Goal: Task Accomplishment & Management: Manage account settings

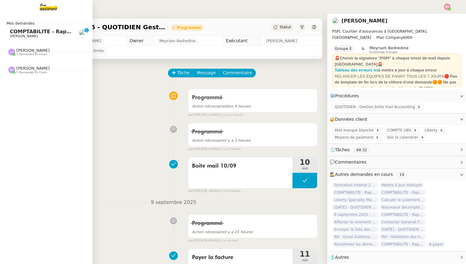
click at [20, 30] on span "COMPTABILITE - Rapprochement bancaire - 4 septembre 2025" at bounding box center [96, 32] width 172 height 6
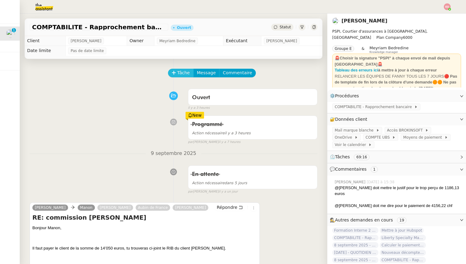
click at [184, 70] on span "Tâche" at bounding box center [183, 72] width 13 height 7
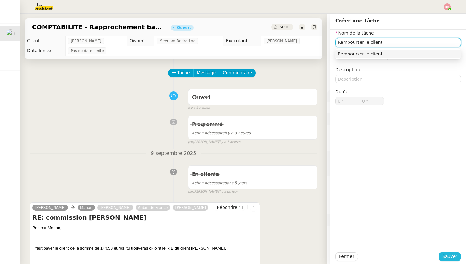
type input "Rembourser le client"
click at [452, 257] on span "Sauver" at bounding box center [449, 256] width 15 height 7
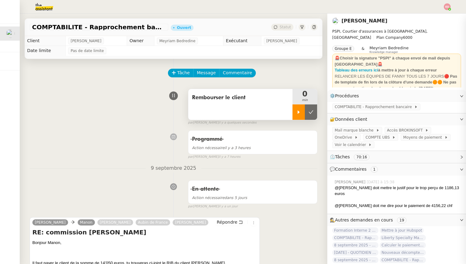
click at [298, 107] on div at bounding box center [298, 111] width 12 height 15
click at [365, 138] on span "COMPTE UBS" at bounding box center [378, 137] width 26 height 6
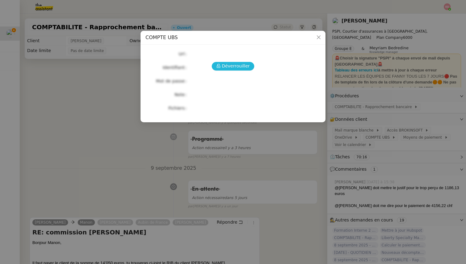
click at [227, 64] on span "Déverrouiller" at bounding box center [236, 66] width 28 height 7
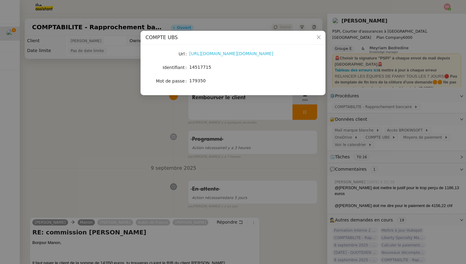
click at [210, 52] on link "[URL][DOMAIN_NAME][DOMAIN_NAME]" at bounding box center [231, 53] width 84 height 5
click at [199, 67] on span "14517715" at bounding box center [200, 67] width 22 height 5
copy span "14517715"
click at [70, 92] on nz-modal-container "COMPTE UBS Url [URL][DOMAIN_NAME][DOMAIN_NAME] Identifiant 14517715 Mot de pass…" at bounding box center [233, 132] width 466 height 264
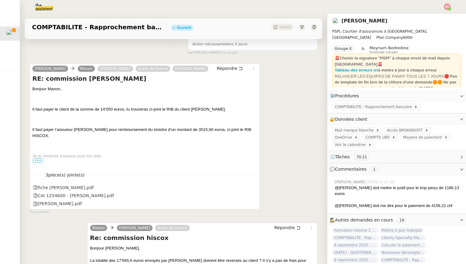
scroll to position [165, 0]
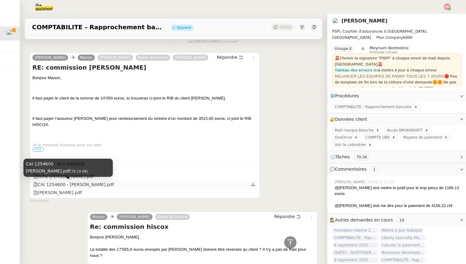
click at [60, 186] on div "CAI 1254600 - [PERSON_NAME].pdf" at bounding box center [73, 184] width 81 height 7
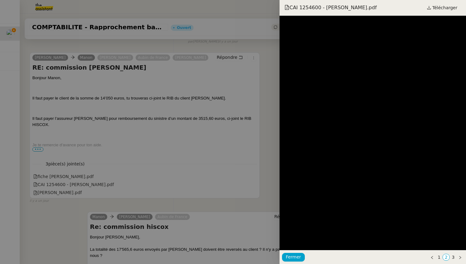
click at [74, 185] on div at bounding box center [233, 132] width 466 height 264
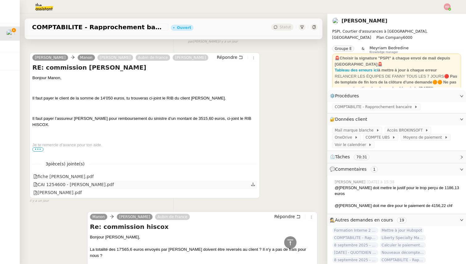
click at [253, 186] on icon at bounding box center [253, 183] width 4 height 3
click at [94, 175] on div "fiche [PERSON_NAME].pdf" at bounding box center [63, 176] width 60 height 7
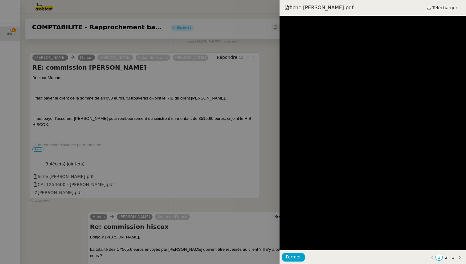
click at [229, 170] on div at bounding box center [233, 132] width 466 height 264
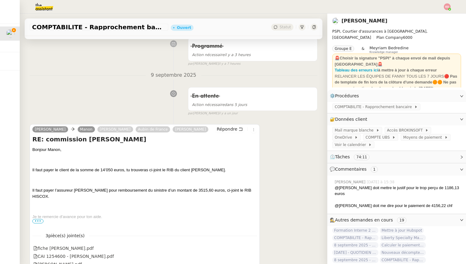
scroll to position [93, 0]
click at [441, 121] on link "Modifier" at bounding box center [445, 119] width 18 height 7
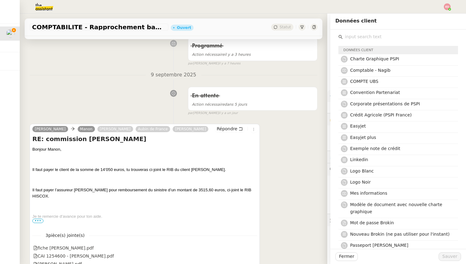
click at [371, 37] on input "text" at bounding box center [399, 37] width 115 height 8
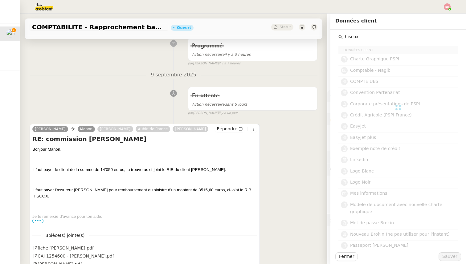
type input "hiscox"
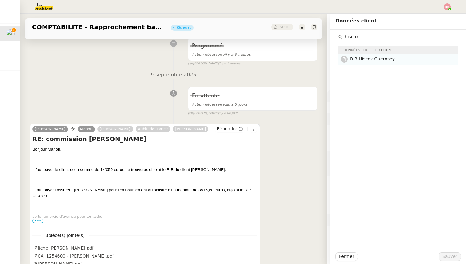
click at [394, 60] on h4 "RIB Hiscox Guernsey" at bounding box center [402, 58] width 104 height 7
click at [447, 257] on span "Sauver" at bounding box center [449, 256] width 15 height 7
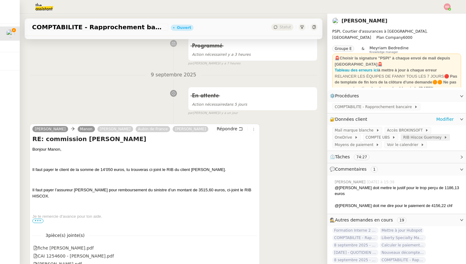
click at [403, 137] on span "RIB Hiscox Guernsey" at bounding box center [423, 137] width 41 height 6
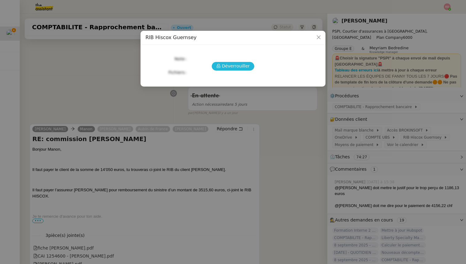
click at [233, 64] on span "Déverrouiller" at bounding box center [236, 66] width 28 height 7
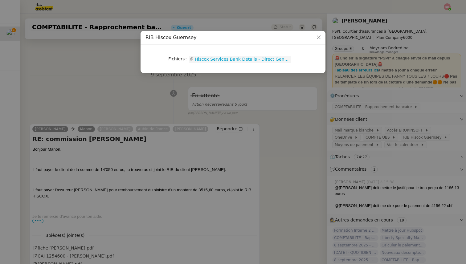
click at [232, 59] on link "Hiscox Services Bank Details - Direct Generic (1).pdf" at bounding box center [242, 59] width 98 height 7
click at [63, 50] on nz-modal-container "RIB Hiscox Guernsey Fichiers Upload Hiscox Services Bank Details - Direct Gener…" at bounding box center [233, 132] width 466 height 264
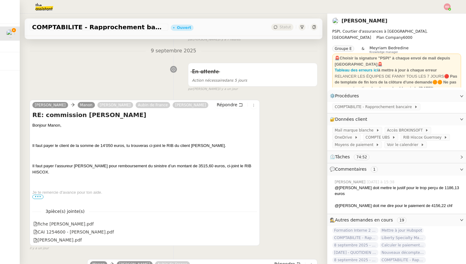
scroll to position [121, 0]
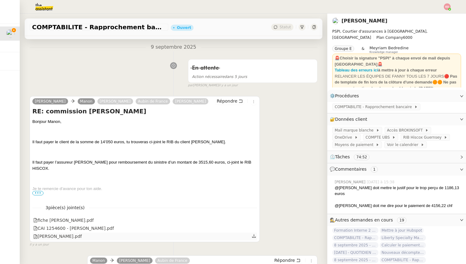
click at [40, 235] on div "[PERSON_NAME].pdf" at bounding box center [57, 236] width 48 height 7
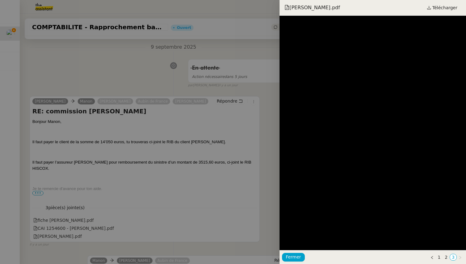
click at [89, 198] on div at bounding box center [233, 132] width 466 height 264
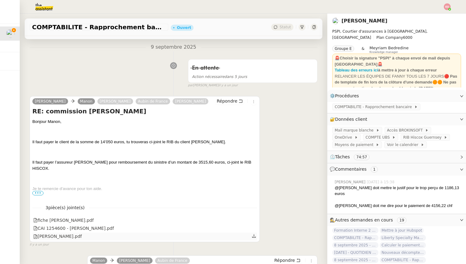
click at [255, 237] on icon at bounding box center [254, 236] width 4 height 4
click at [60, 235] on div "[PERSON_NAME].pdf" at bounding box center [57, 236] width 48 height 7
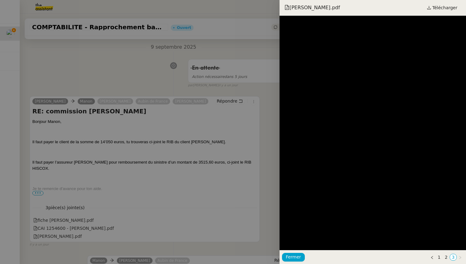
click at [93, 165] on div at bounding box center [233, 132] width 466 height 264
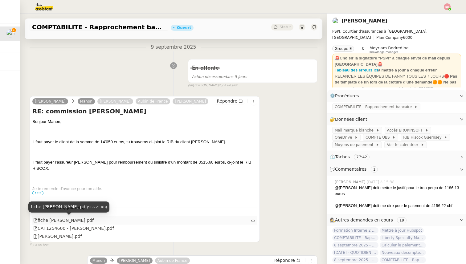
click at [75, 221] on div "fiche [PERSON_NAME].pdf" at bounding box center [63, 220] width 60 height 7
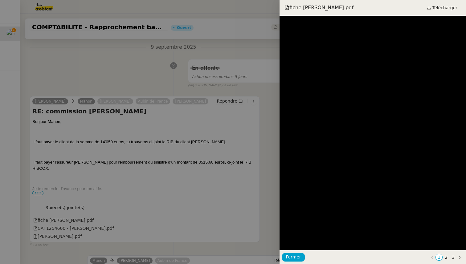
click at [220, 179] on div at bounding box center [233, 132] width 466 height 264
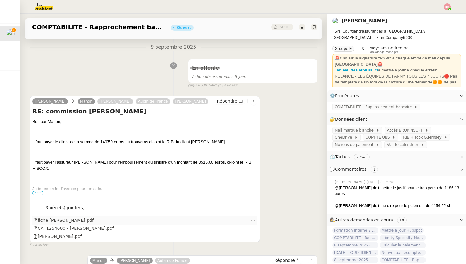
click at [254, 217] on link at bounding box center [253, 219] width 4 height 7
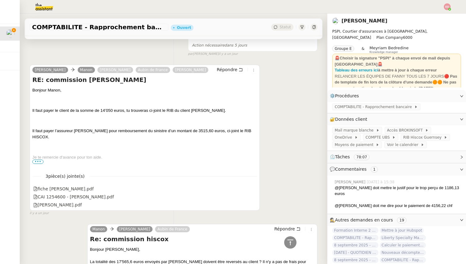
scroll to position [147, 0]
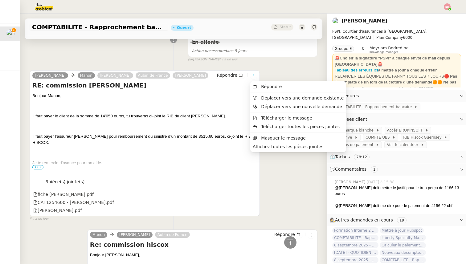
click at [254, 75] on icon at bounding box center [254, 76] width 4 height 4
click at [273, 120] on span "Télécharger le message" at bounding box center [286, 117] width 51 height 5
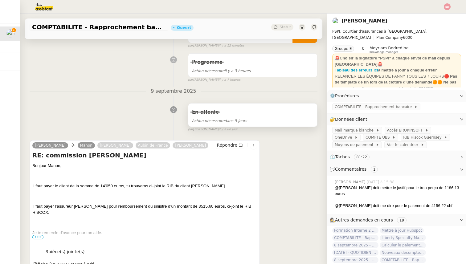
scroll to position [0, 0]
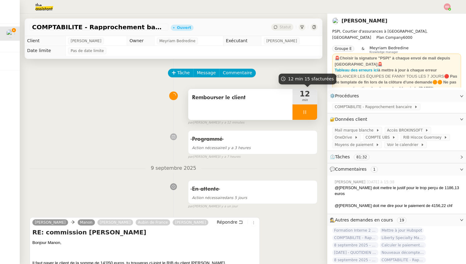
click at [312, 113] on div at bounding box center [304, 111] width 25 height 15
click at [312, 113] on icon at bounding box center [310, 112] width 5 height 5
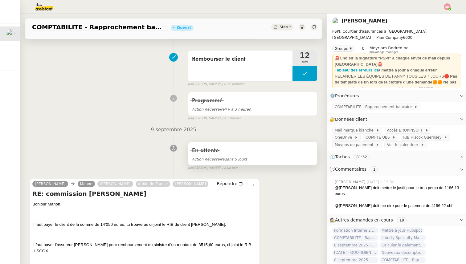
scroll to position [49, 0]
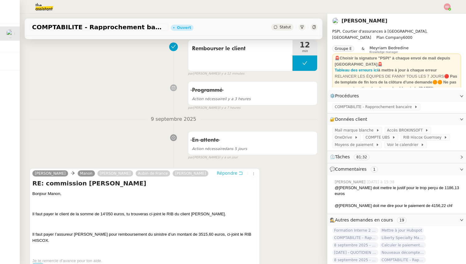
click at [231, 174] on span "Répondre" at bounding box center [227, 173] width 21 height 6
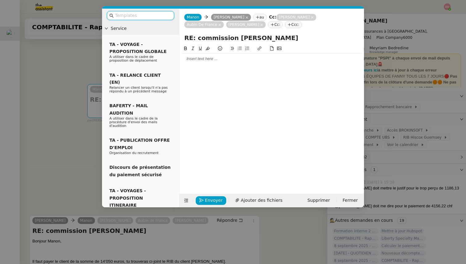
click at [195, 61] on div at bounding box center [272, 59] width 180 height 6
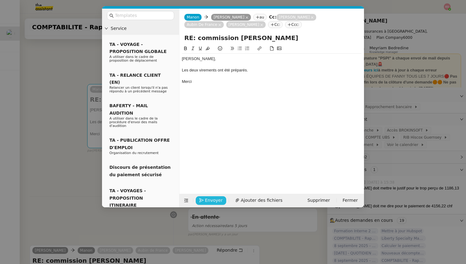
click at [212, 197] on span "Envoyer" at bounding box center [214, 200] width 18 height 7
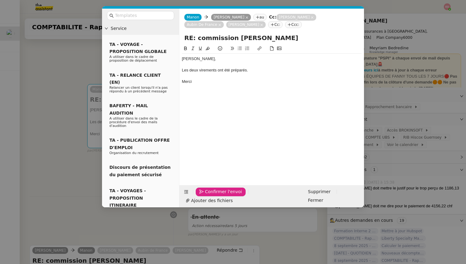
click at [212, 195] on span "Confirmer l'envoi" at bounding box center [223, 191] width 37 height 7
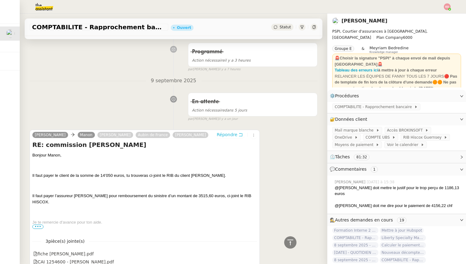
scroll to position [0, 0]
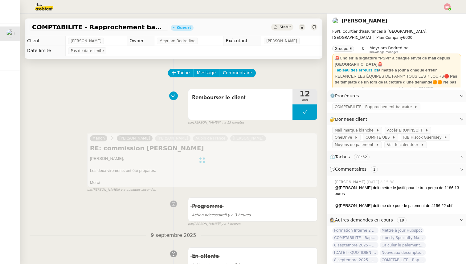
click at [282, 26] on span "Statut" at bounding box center [284, 27] width 11 height 4
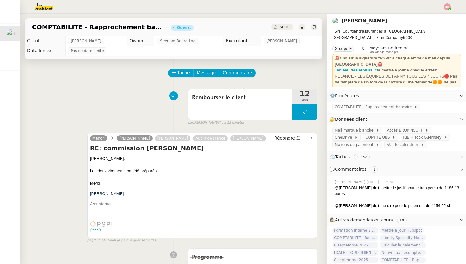
click at [281, 30] on div "Statut" at bounding box center [282, 27] width 22 height 7
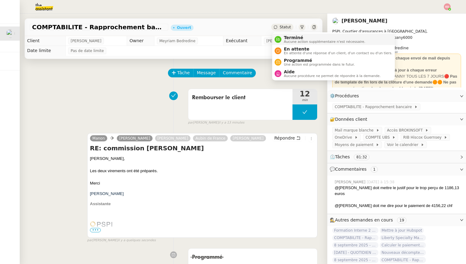
click at [284, 39] on span "Terminé" at bounding box center [324, 37] width 81 height 5
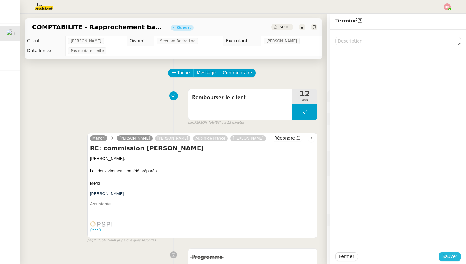
click at [445, 256] on span "Sauver" at bounding box center [449, 256] width 15 height 7
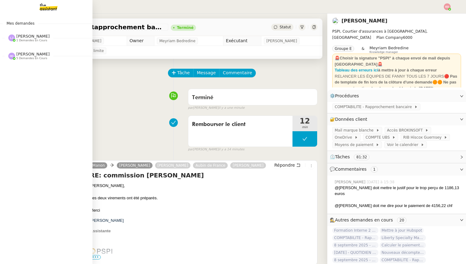
click at [20, 57] on span "5 demandes en cours" at bounding box center [31, 58] width 31 height 3
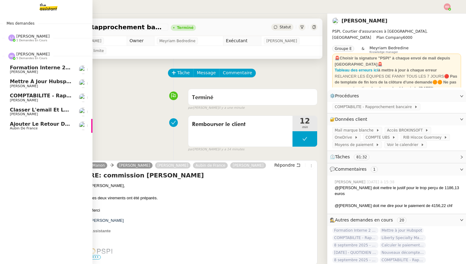
click at [36, 66] on span "Formation Interne 2 - [PERSON_NAME]" at bounding box center [63, 68] width 107 height 6
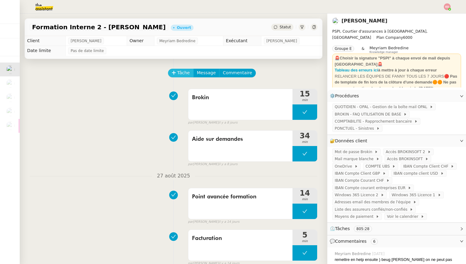
click at [184, 74] on span "Tâche" at bounding box center [183, 72] width 13 height 7
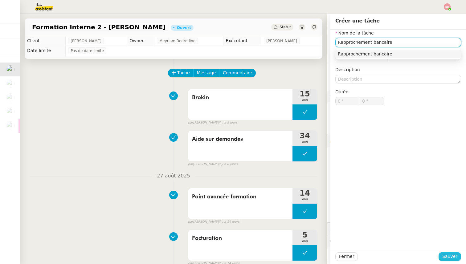
type input "Rapprochement bancaire"
click at [451, 254] on span "Sauver" at bounding box center [449, 256] width 15 height 7
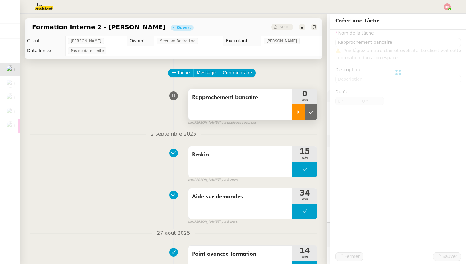
click at [297, 111] on icon at bounding box center [298, 112] width 5 height 5
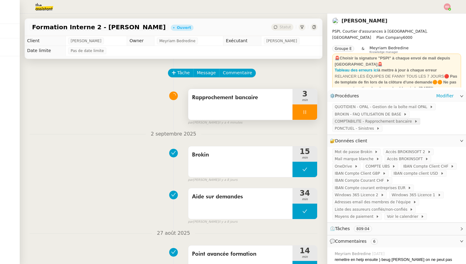
click at [385, 123] on span "COMPTABILITE - Rapprochement bancaire" at bounding box center [373, 121] width 79 height 6
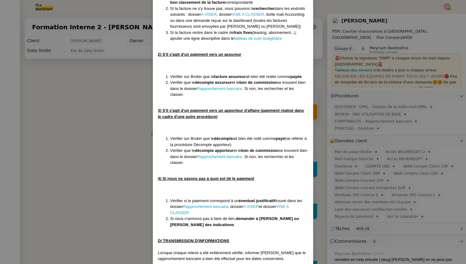
scroll to position [1366, 0]
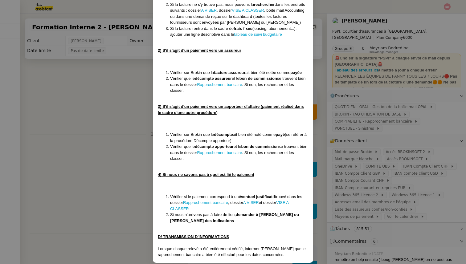
click at [48, 80] on nz-modal-container "Créée le [DATE] MAJ le [DATE] MAJ Procédure : rapprochement bancaire Contexte :…" at bounding box center [233, 132] width 466 height 264
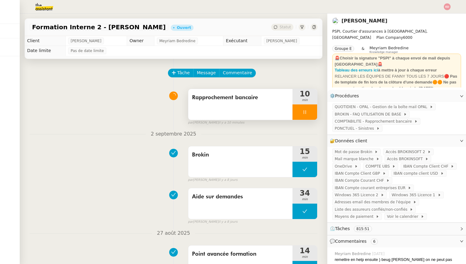
scroll to position [1335, 0]
click at [314, 113] on div at bounding box center [304, 111] width 25 height 15
click at [314, 113] on button at bounding box center [311, 111] width 12 height 15
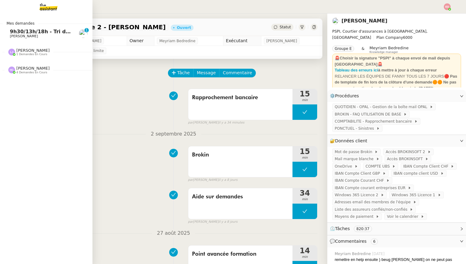
click at [37, 34] on span "[PERSON_NAME]" at bounding box center [41, 36] width 62 height 4
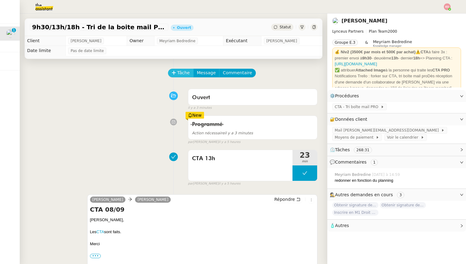
click at [181, 75] on span "Tâche" at bounding box center [183, 72] width 13 height 7
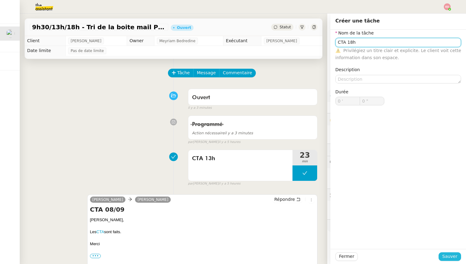
type input "CTA 18h"
click at [444, 257] on span "Sauver" at bounding box center [449, 256] width 15 height 7
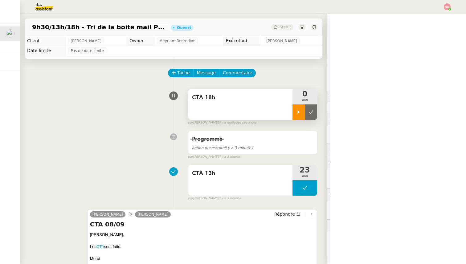
click at [297, 107] on div at bounding box center [298, 111] width 12 height 15
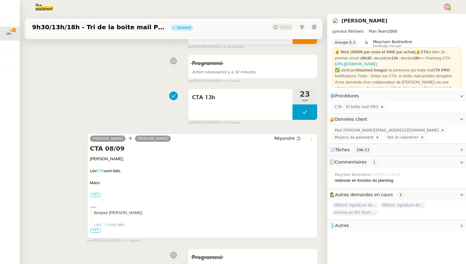
scroll to position [78, 0]
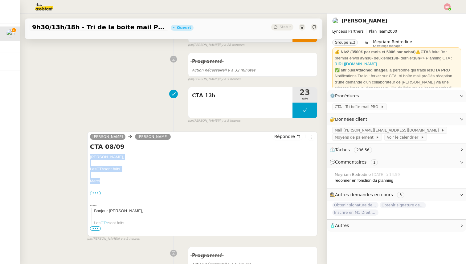
drag, startPoint x: 100, startPoint y: 184, endPoint x: 89, endPoint y: 157, distance: 28.7
click at [89, 157] on div "[PERSON_NAME] [PERSON_NAME] Répondre CTA 08/09 [PERSON_NAME], Les CTA sont fait…" at bounding box center [202, 184] width 230 height 105
copy div "[PERSON_NAME], Les CTA sont faits. [GEOGRAPHIC_DATA]"
click at [284, 136] on span "Répondre" at bounding box center [284, 136] width 21 height 6
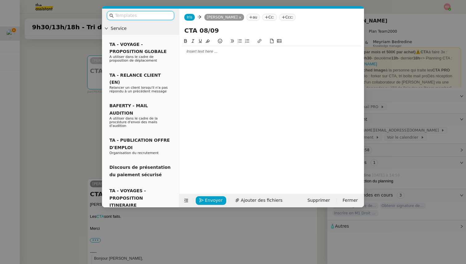
click at [193, 53] on div at bounding box center [272, 52] width 180 height 6
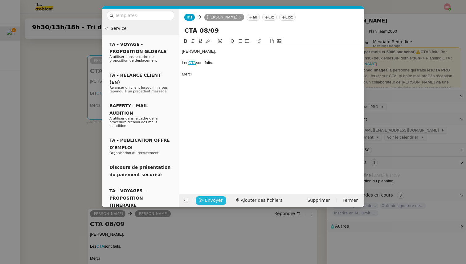
click at [209, 199] on span "Envoyer" at bounding box center [214, 200] width 18 height 7
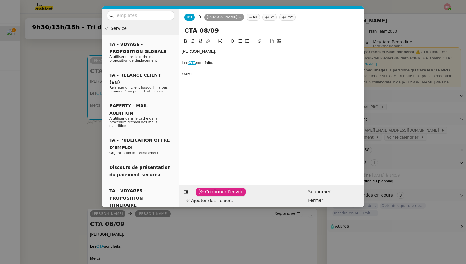
click at [209, 195] on span "Confirmer l'envoi" at bounding box center [223, 191] width 37 height 7
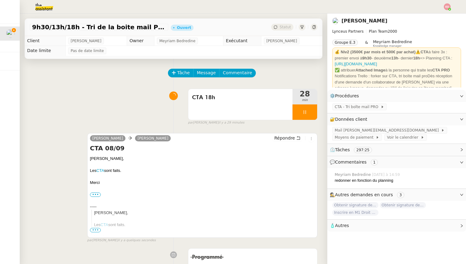
click at [447, 6] on img at bounding box center [447, 6] width 7 height 7
click at [435, 16] on li "Suivi" at bounding box center [430, 17] width 40 height 9
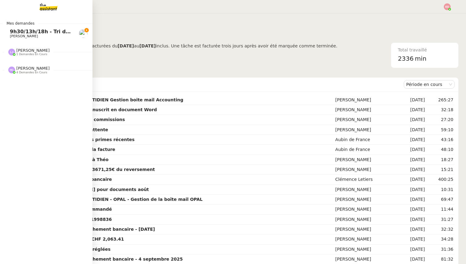
click at [19, 35] on span "[PERSON_NAME]" at bounding box center [24, 36] width 28 height 4
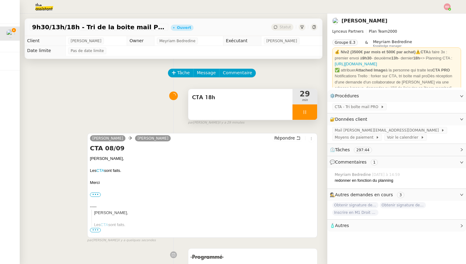
click at [311, 111] on div at bounding box center [304, 111] width 25 height 15
click at [311, 111] on icon at bounding box center [311, 111] width 5 height 3
click at [286, 23] on div "9h30/13h/18h - Tri de la boite mail PRO - [DATE] Ouvert Statut" at bounding box center [174, 27] width 298 height 18
click at [286, 26] on span "Statut" at bounding box center [284, 27] width 11 height 4
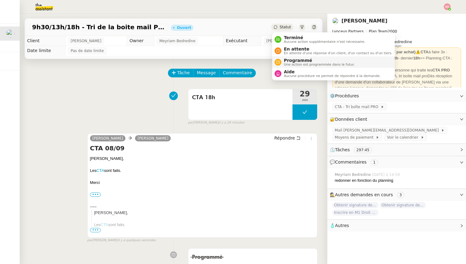
click at [293, 57] on li "Programmé Une action est programmée dans le futur." at bounding box center [333, 61] width 123 height 11
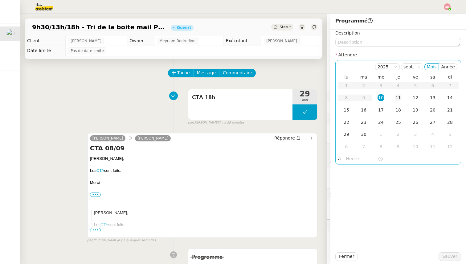
click at [395, 97] on div "11" at bounding box center [398, 97] width 7 height 7
click at [352, 157] on input "text" at bounding box center [362, 158] width 32 height 7
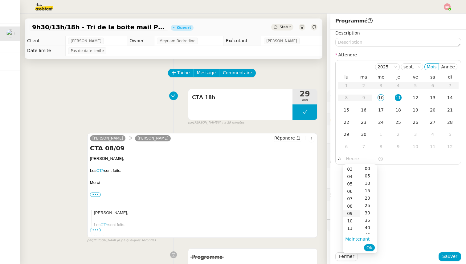
click at [352, 212] on div "09" at bounding box center [350, 213] width 17 height 7
click at [367, 168] on div "00" at bounding box center [368, 168] width 17 height 7
type input "09:00"
click at [370, 249] on span "Ok" at bounding box center [369, 248] width 6 height 6
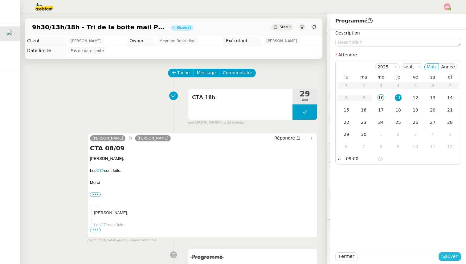
click at [448, 255] on span "Sauver" at bounding box center [449, 256] width 15 height 7
